Goal: Information Seeking & Learning: Learn about a topic

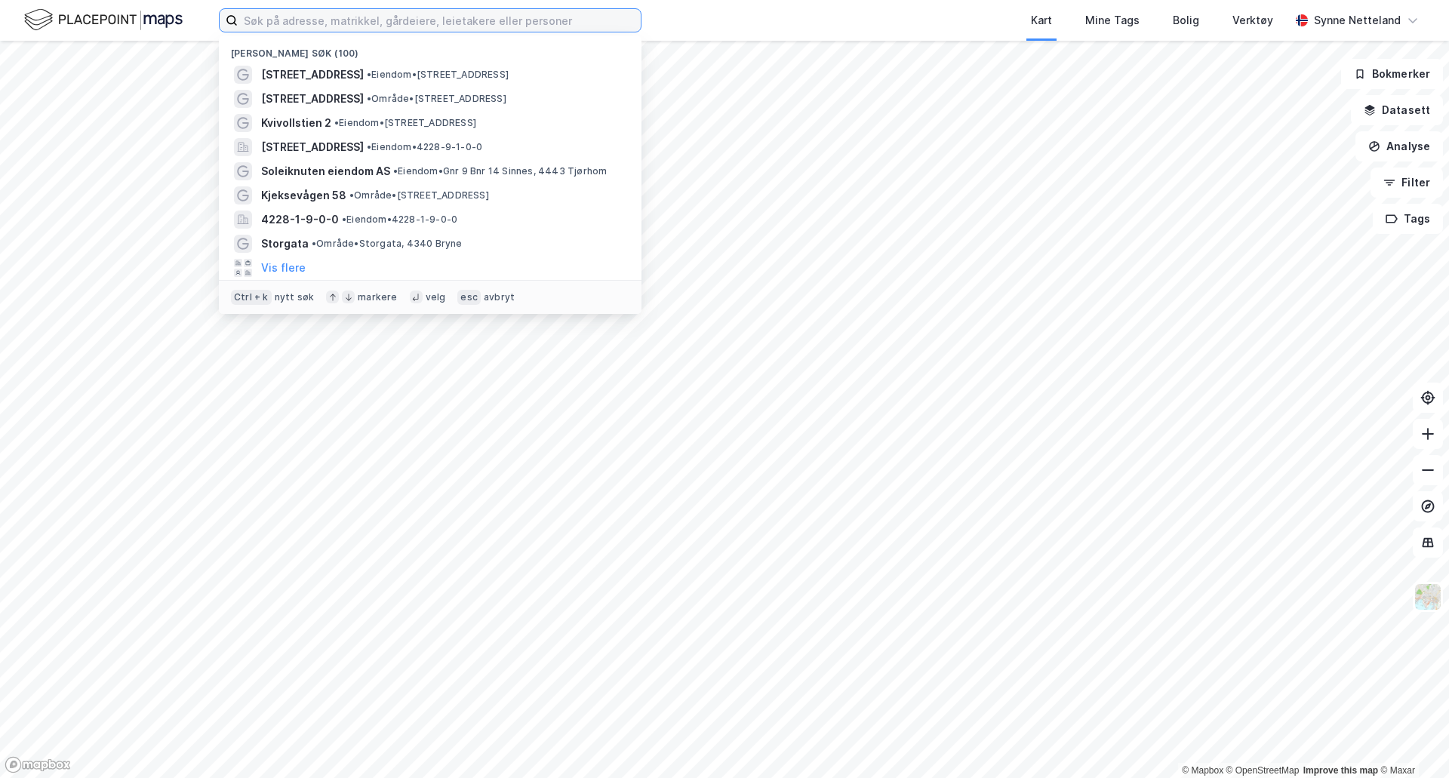
click at [288, 22] on input at bounding box center [439, 20] width 403 height 23
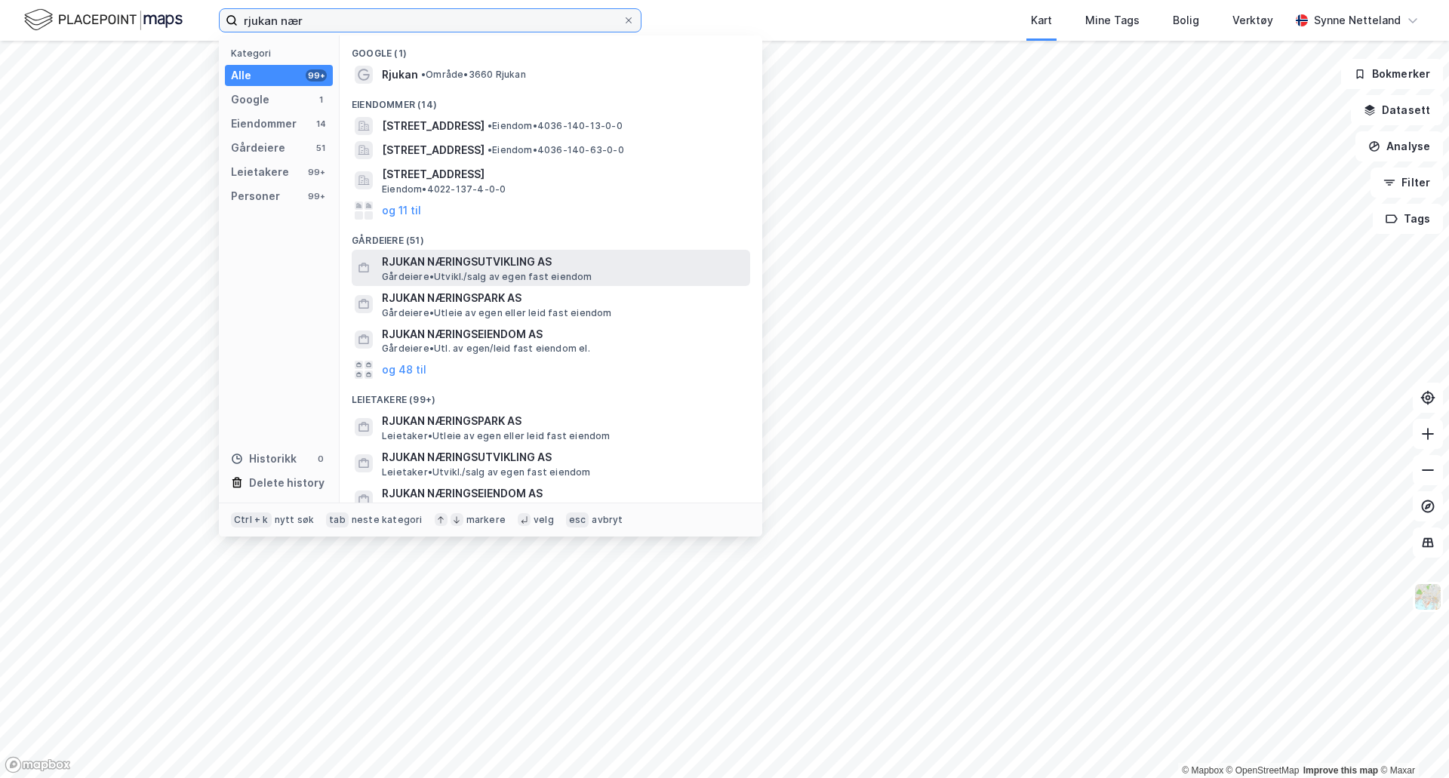
type input "rjukan nær"
click at [485, 269] on span "RJUKAN NÆRINGSUTVIKLING AS" at bounding box center [563, 262] width 362 height 18
